Goal: Find contact information: Find contact information

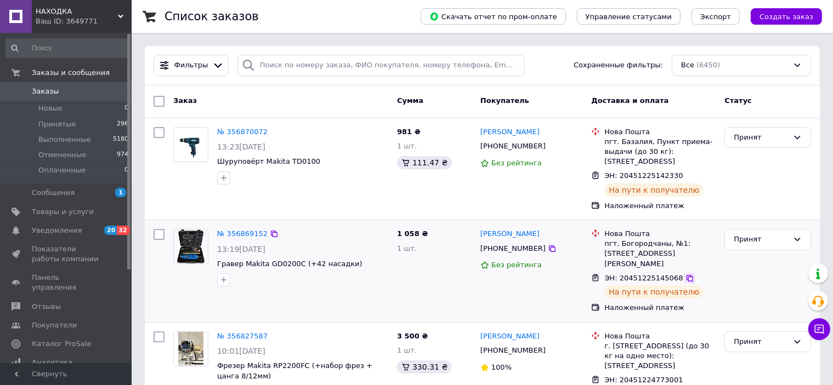
click at [686, 275] on icon at bounding box center [689, 278] width 7 height 7
drag, startPoint x: 494, startPoint y: 252, endPoint x: 539, endPoint y: 248, distance: 44.5
click at [539, 248] on div "[PHONE_NUMBER]" at bounding box center [531, 249] width 105 height 12
copy div "0969595704"
click at [685, 177] on icon at bounding box center [689, 176] width 9 height 9
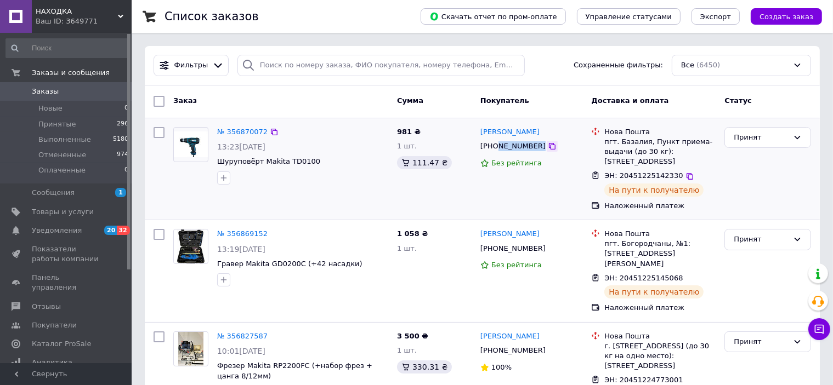
drag, startPoint x: 496, startPoint y: 146, endPoint x: 533, endPoint y: 149, distance: 36.8
click at [533, 149] on div "[PHONE_NUMBER]" at bounding box center [531, 146] width 105 height 12
copy div "962158248"
click at [46, 90] on span "Заказы" at bounding box center [45, 92] width 27 height 10
